Goal: Find specific page/section: Find specific page/section

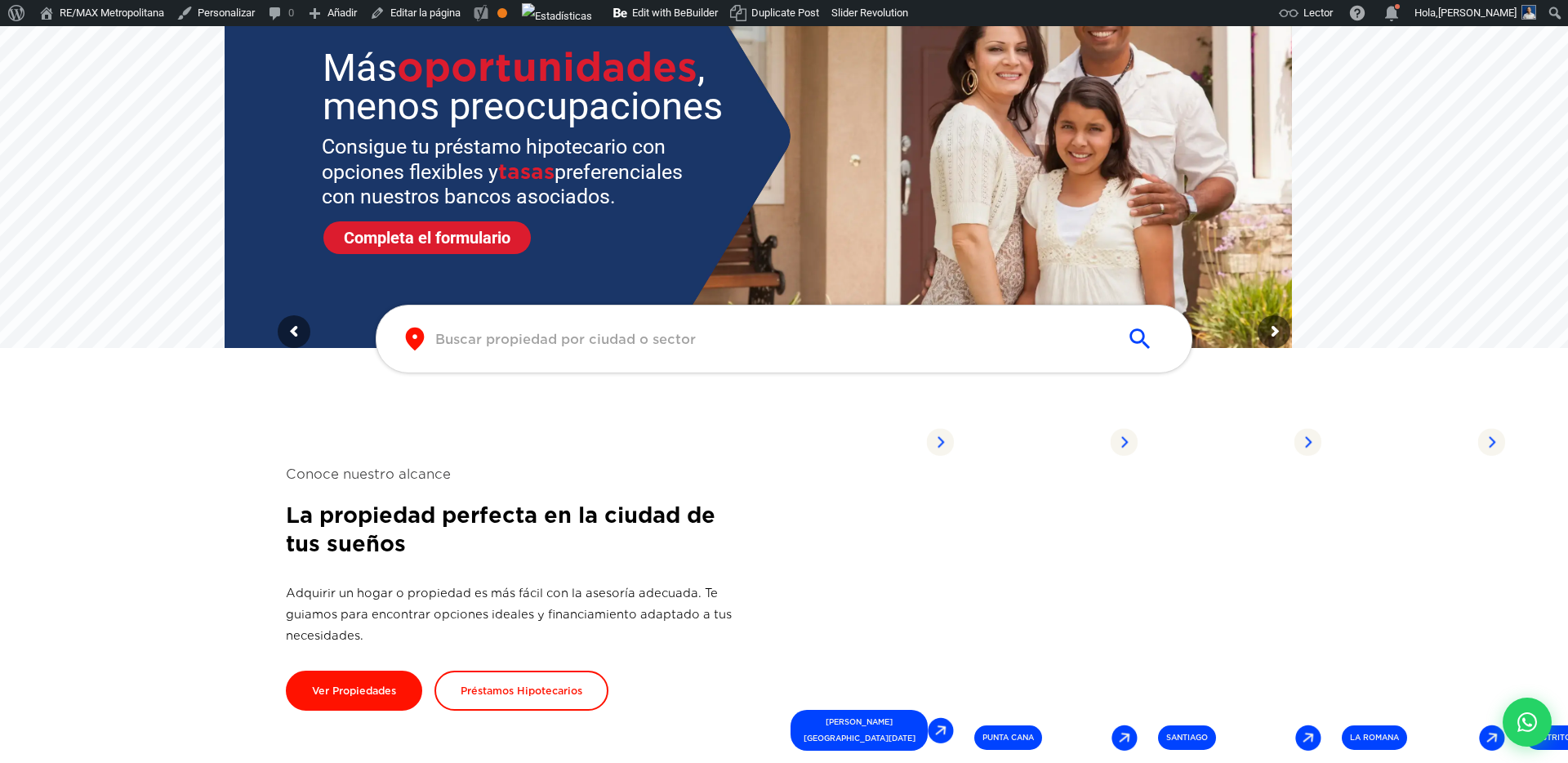
scroll to position [222, 0]
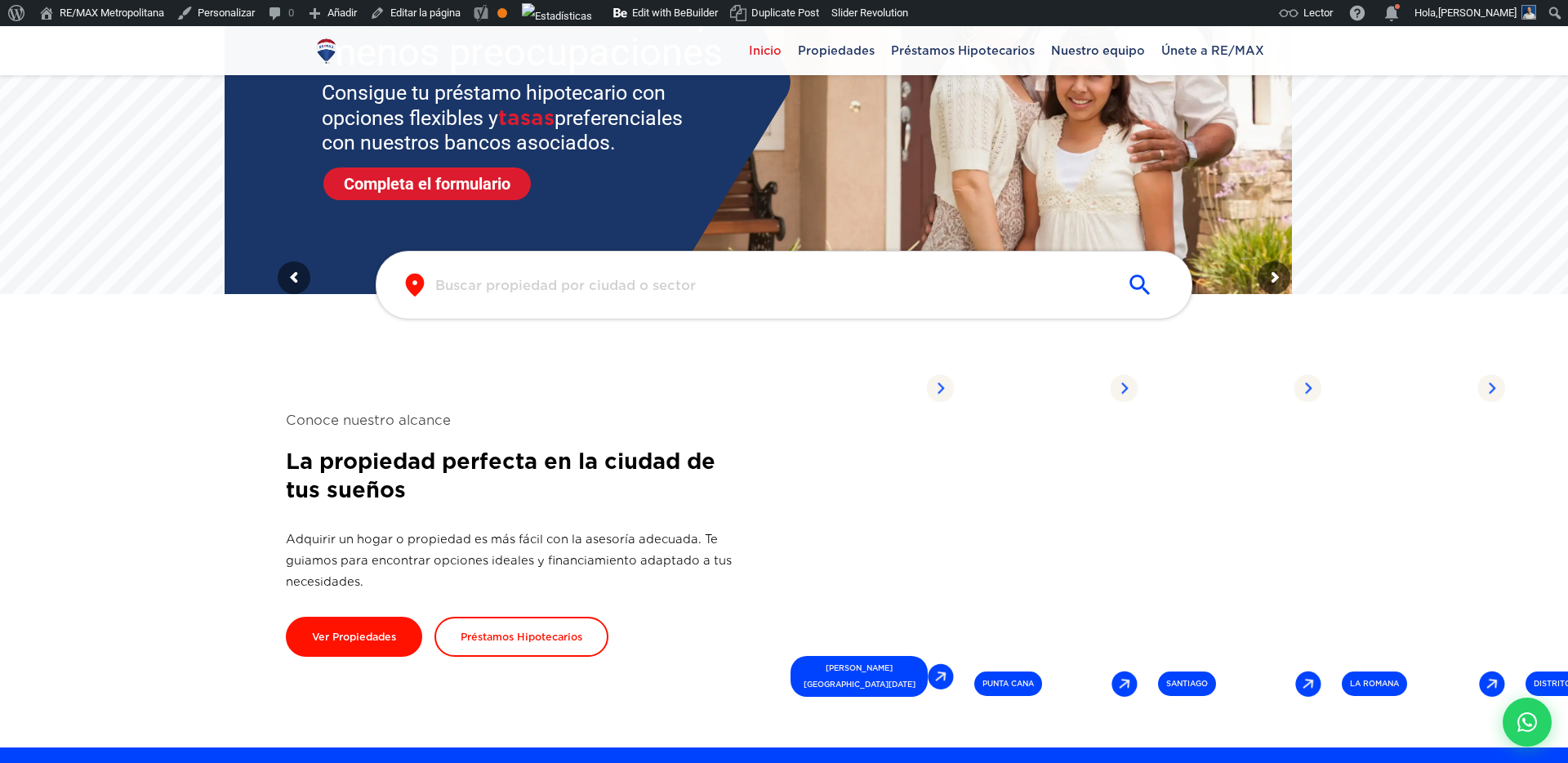
click at [680, 291] on input "text" at bounding box center [771, 286] width 671 height 19
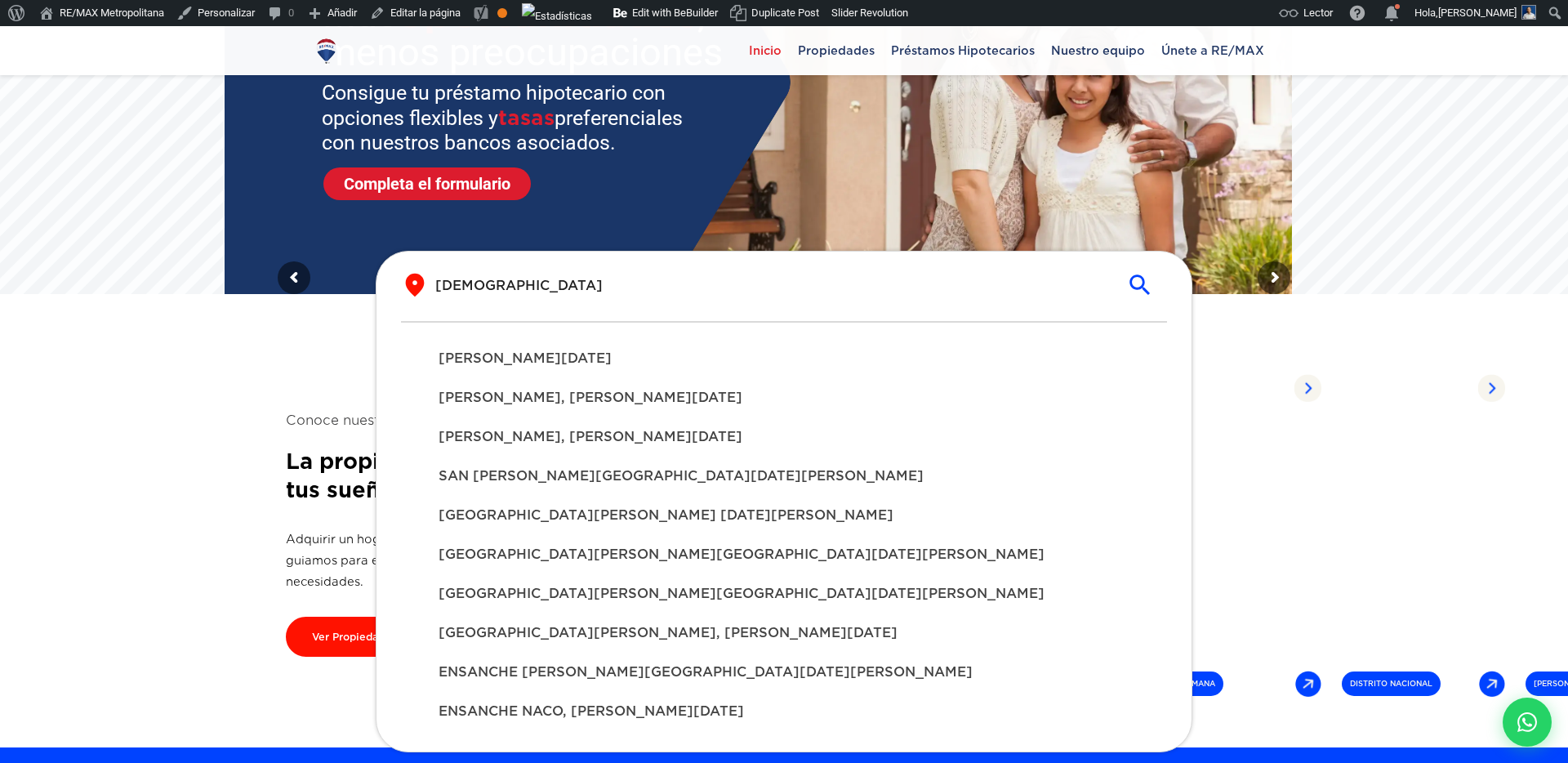
type input "[DEMOGRAPHIC_DATA]"
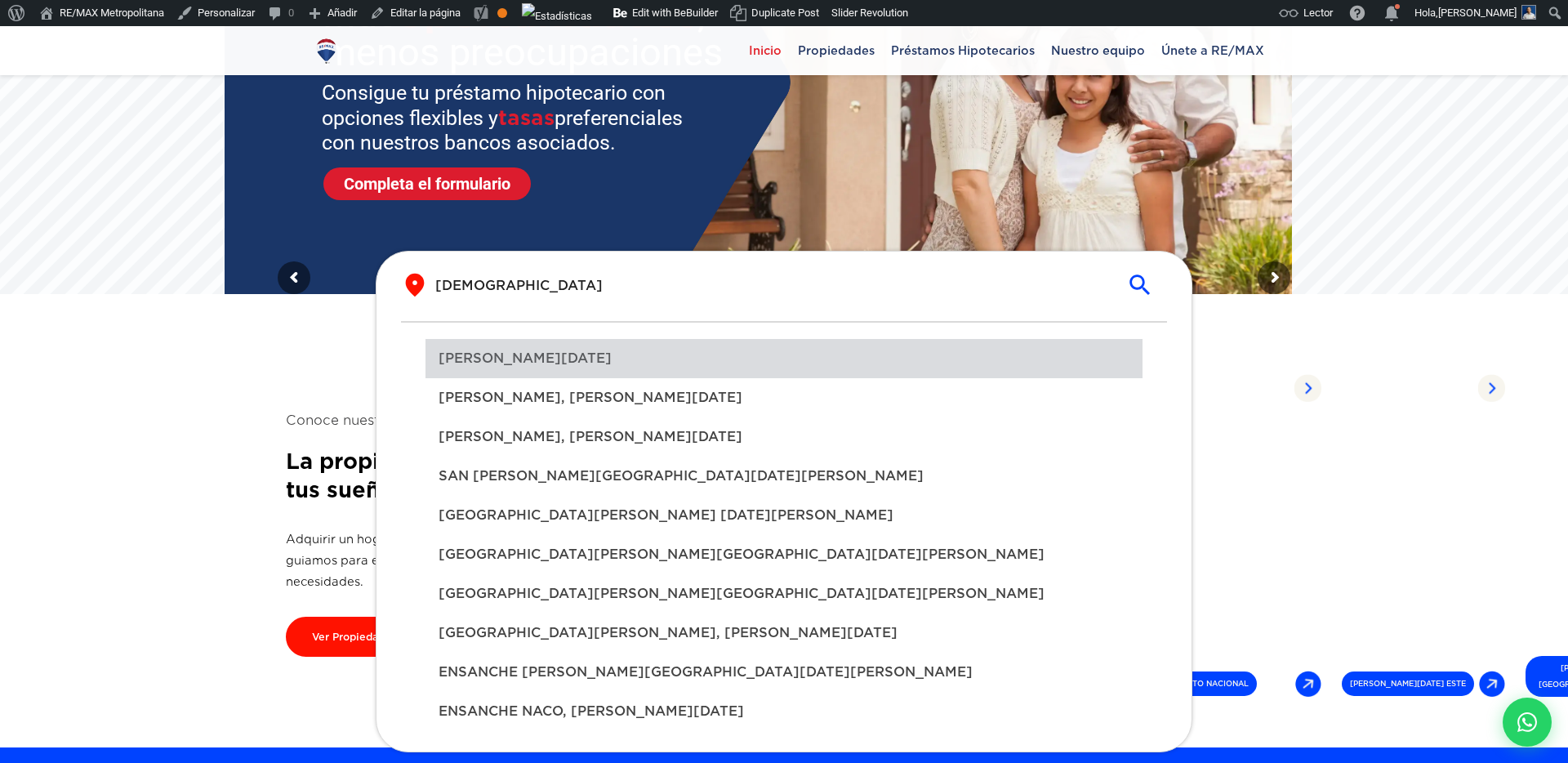
click at [519, 367] on span "[PERSON_NAME][DATE]" at bounding box center [784, 358] width 691 height 19
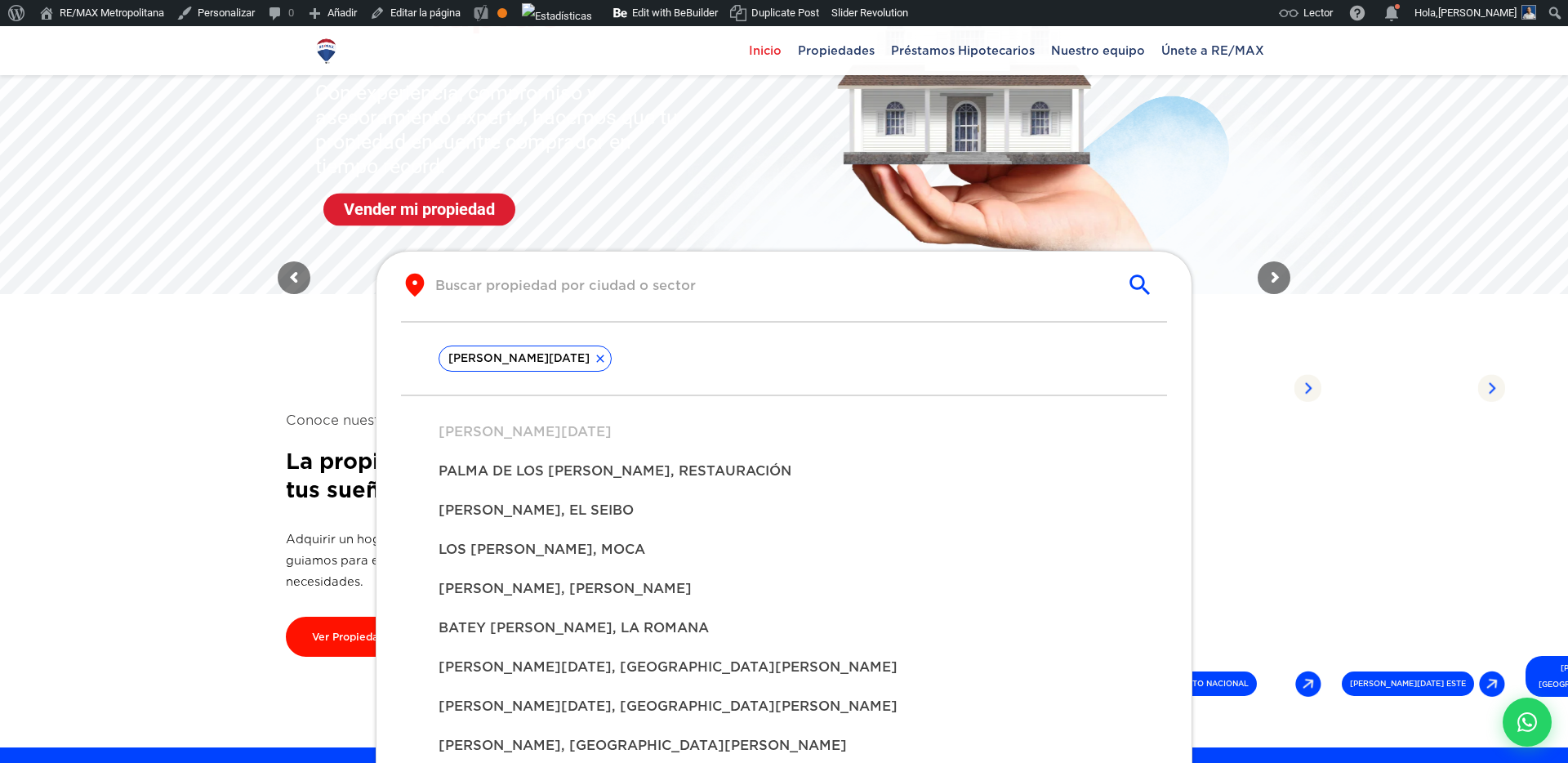
click at [318, 395] on section "Conoce nuestro alcance La propiedad perfecta en la ciudad de tus sueños Adquiri…" at bounding box center [784, 533] width 997 height 428
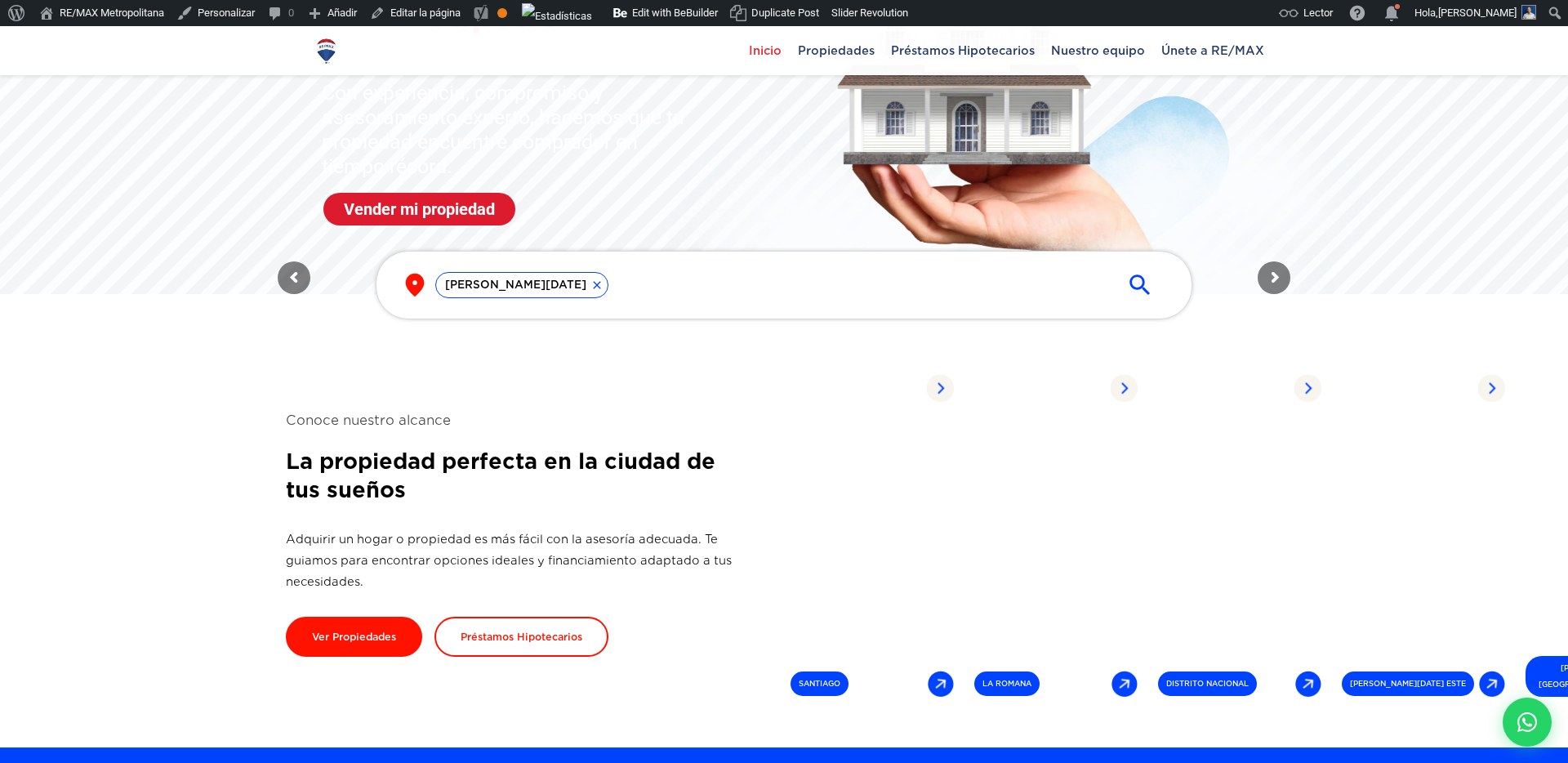
click at [1126, 282] on icon "submit" at bounding box center [1140, 285] width 28 height 28
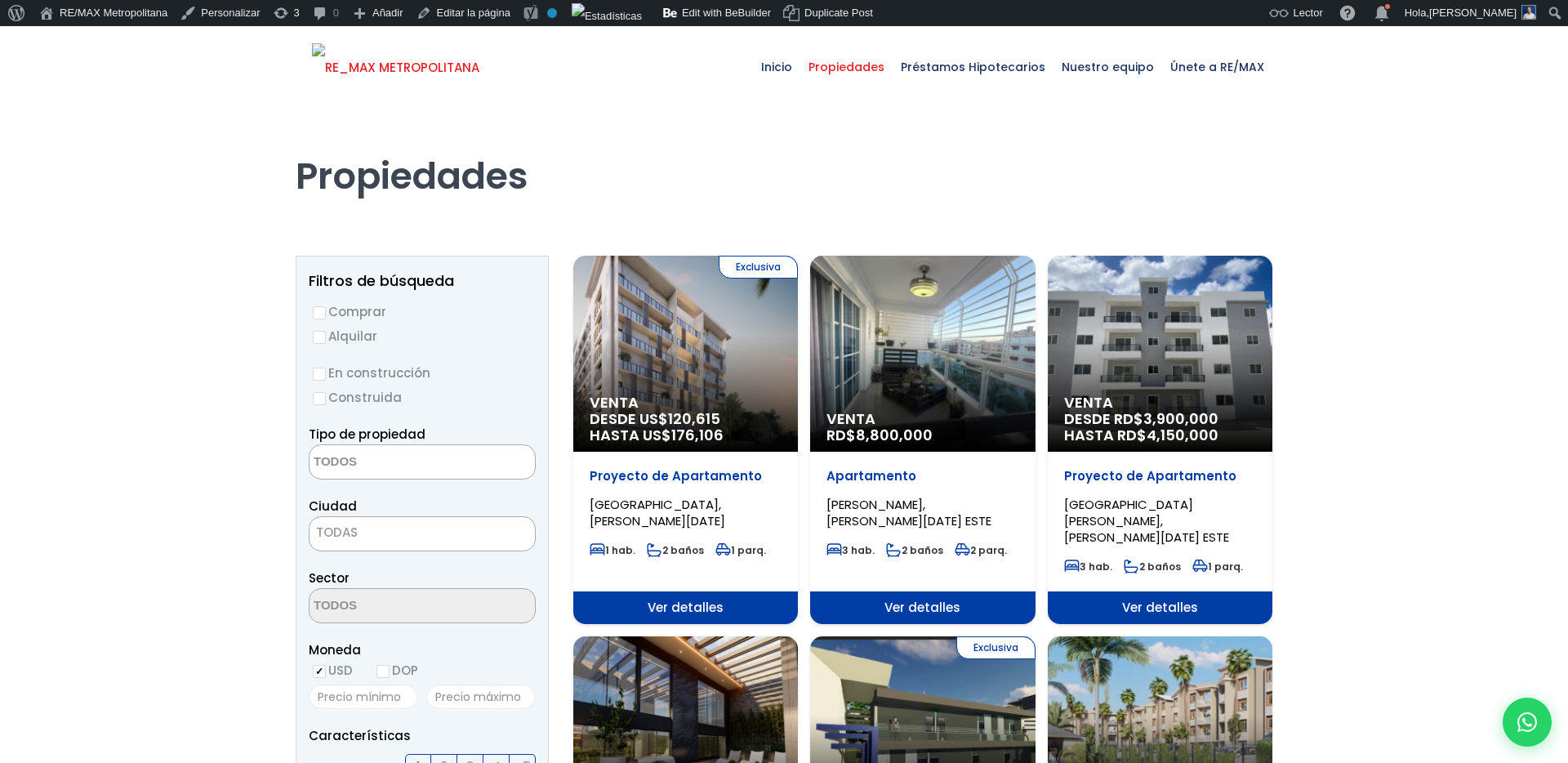
click at [430, 75] on img at bounding box center [395, 67] width 168 height 49
